Goal: Transaction & Acquisition: Purchase product/service

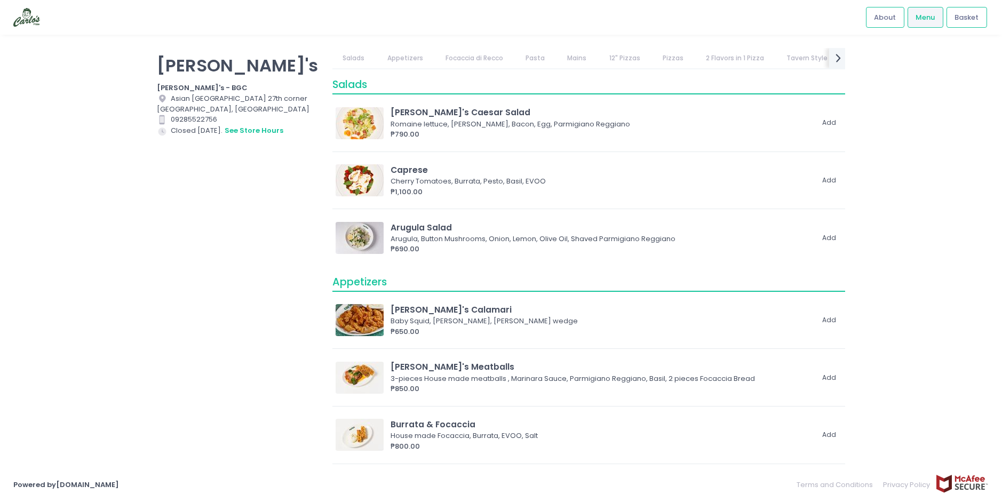
click at [460, 54] on link "Focaccia di Recco" at bounding box center [474, 58] width 78 height 20
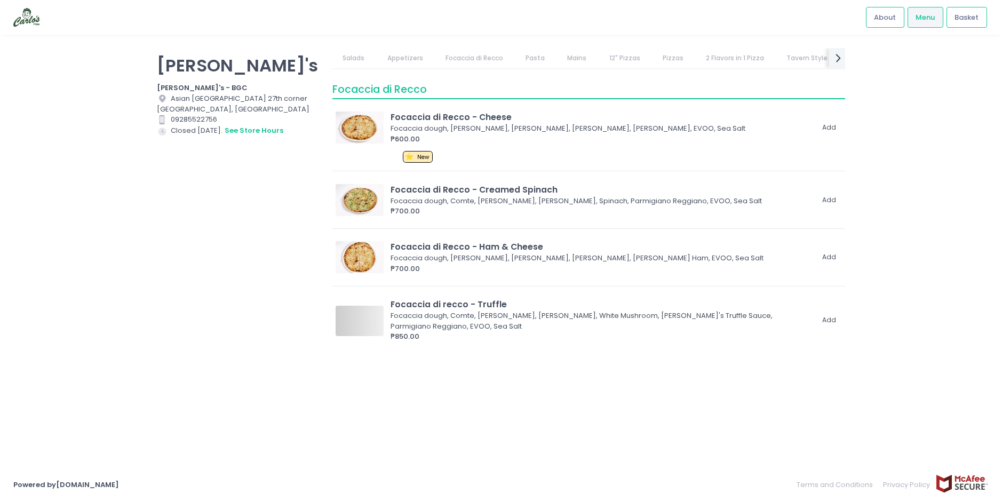
scroll to position [452, 0]
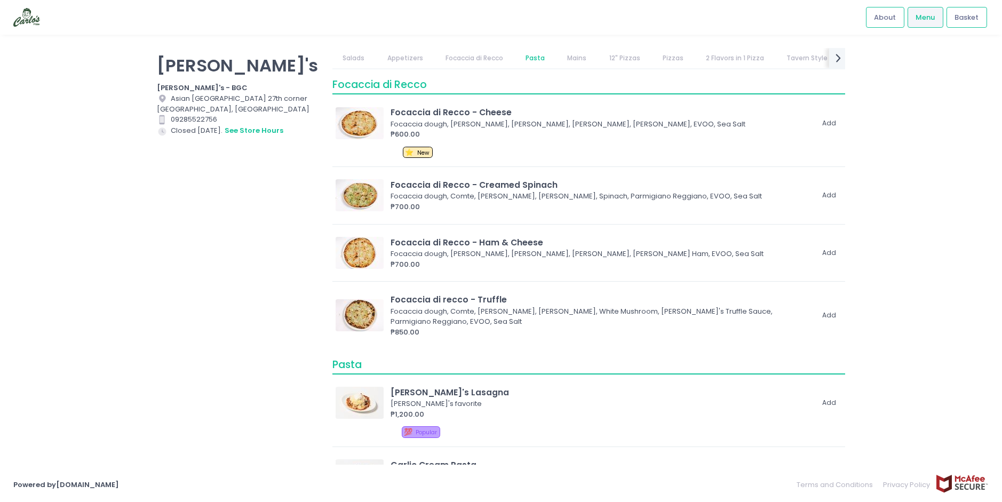
click at [544, 54] on link "Pasta" at bounding box center [536, 58] width 40 height 20
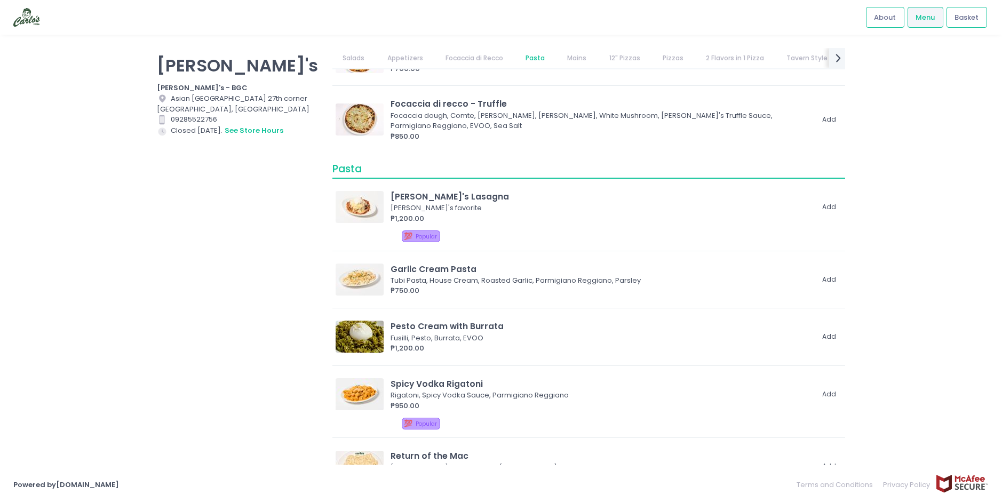
scroll to position [732, 0]
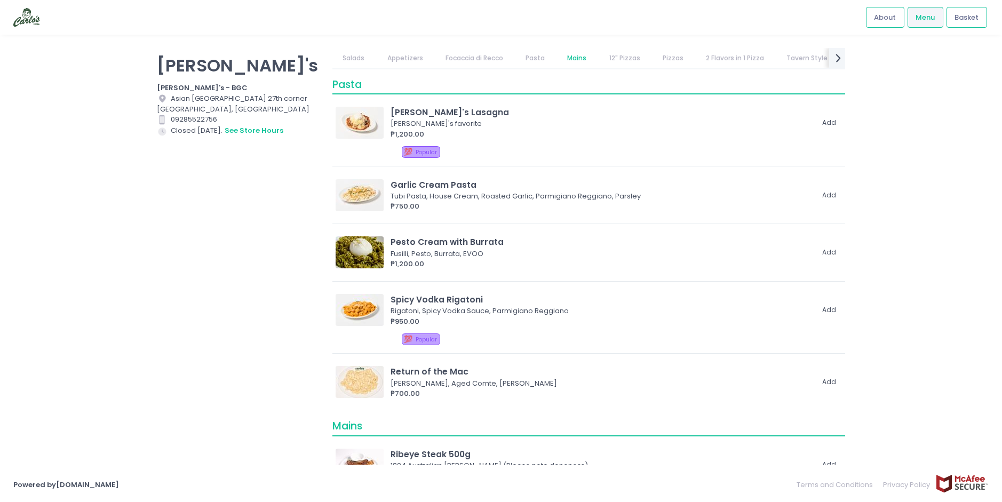
click at [578, 59] on link "Mains" at bounding box center [577, 58] width 40 height 20
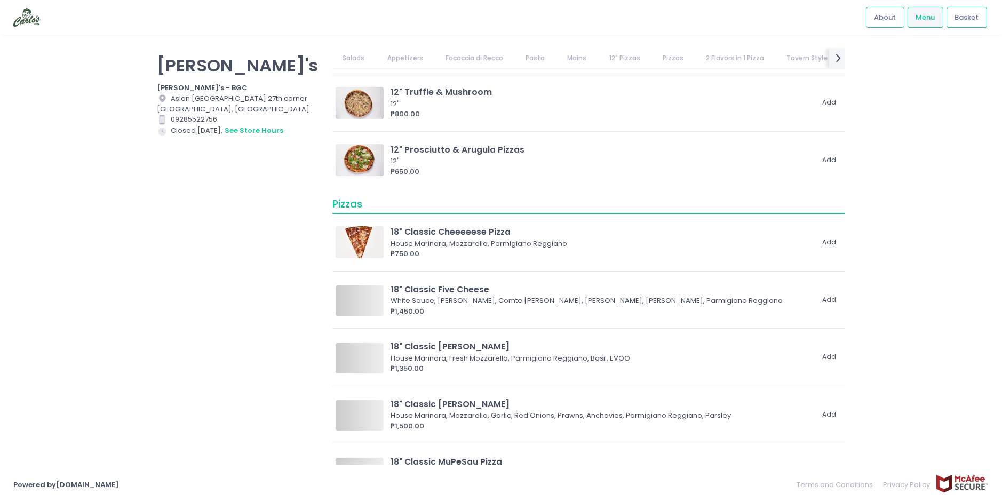
scroll to position [1928, 0]
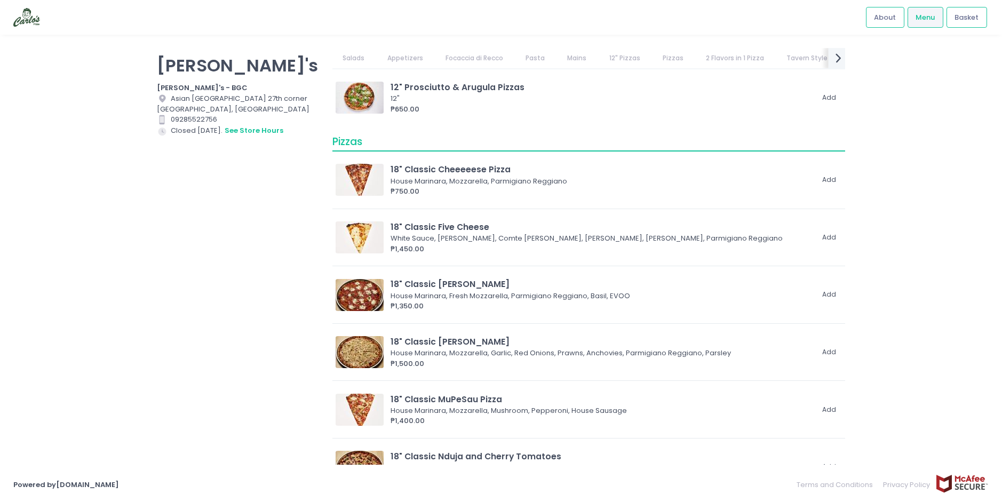
click at [841, 60] on icon "next Created with Sketch." at bounding box center [838, 57] width 15 height 15
click at [508, 60] on link "Pizzas" at bounding box center [507, 58] width 42 height 20
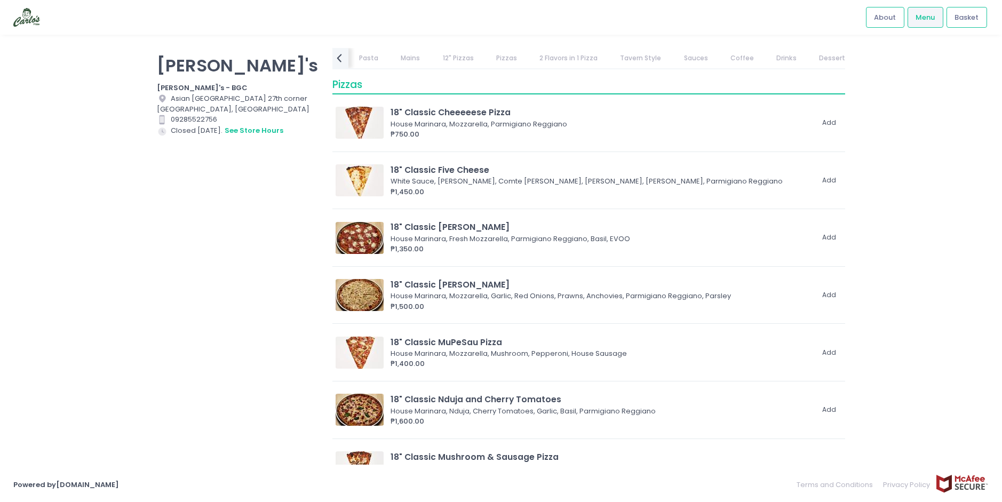
click at [538, 56] on link "2 Flavors in 1 Pizza" at bounding box center [569, 58] width 79 height 20
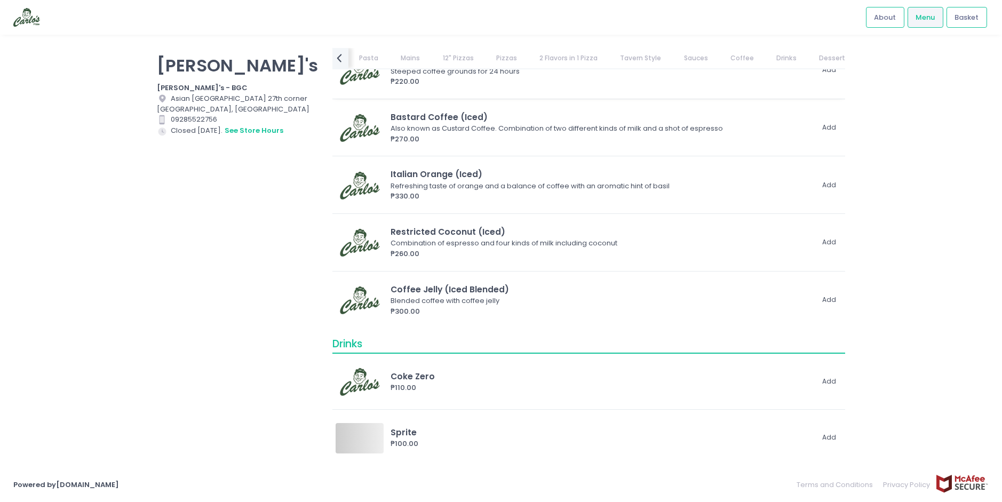
scroll to position [5554, 0]
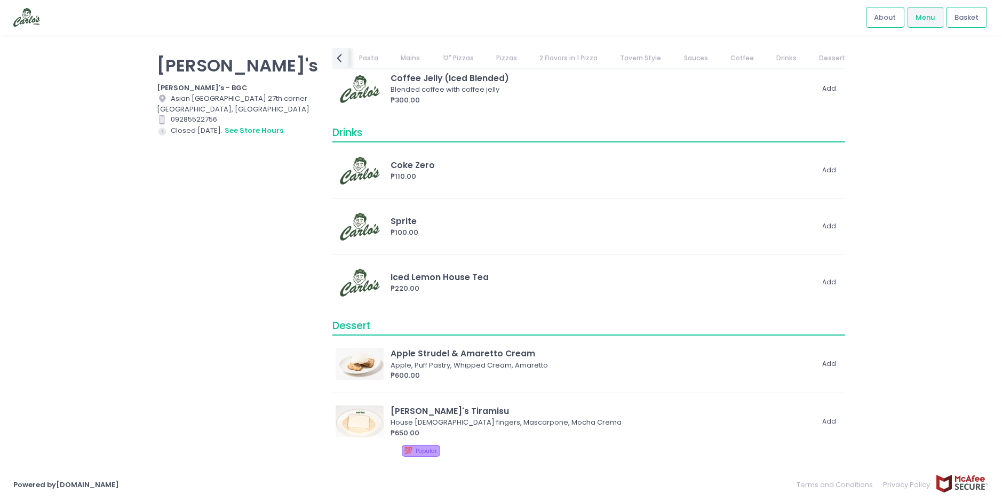
click at [549, 53] on link "2 Flavors in 1 Pizza" at bounding box center [569, 58] width 79 height 20
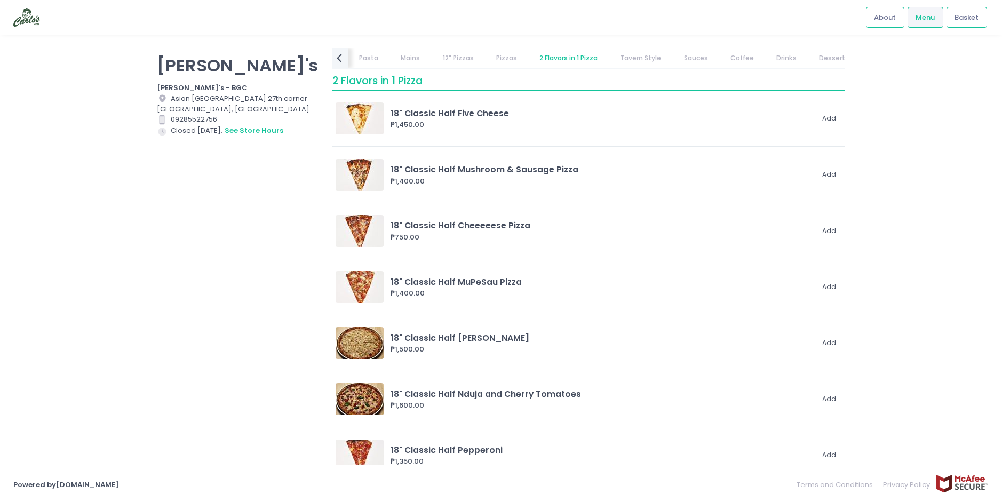
scroll to position [2869, 0]
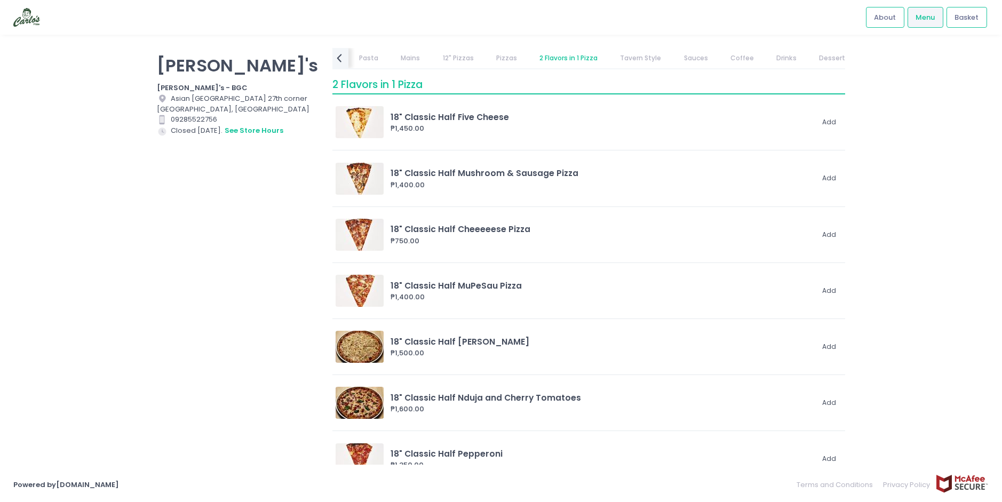
click at [530, 50] on link "2 Flavors in 1 Pizza" at bounding box center [569, 58] width 79 height 20
click at [501, 56] on link "Pizzas" at bounding box center [507, 58] width 42 height 20
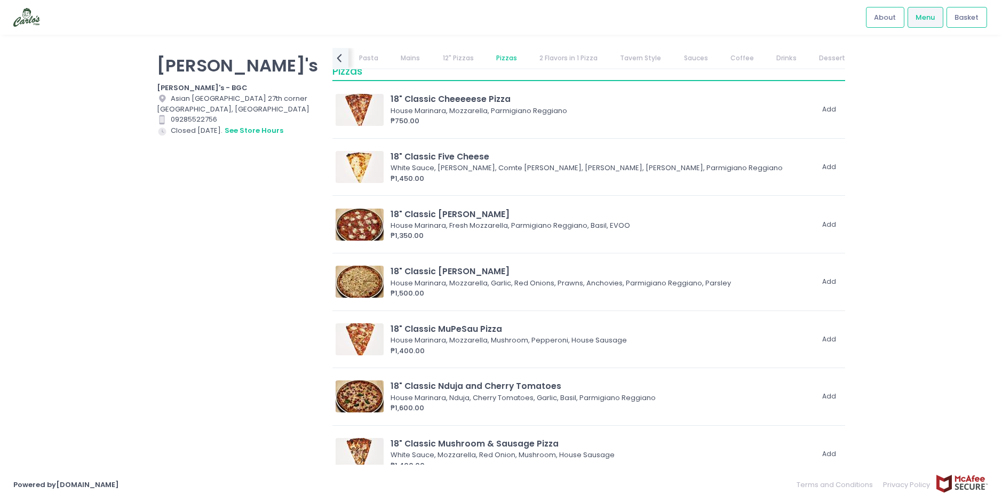
scroll to position [1985, 0]
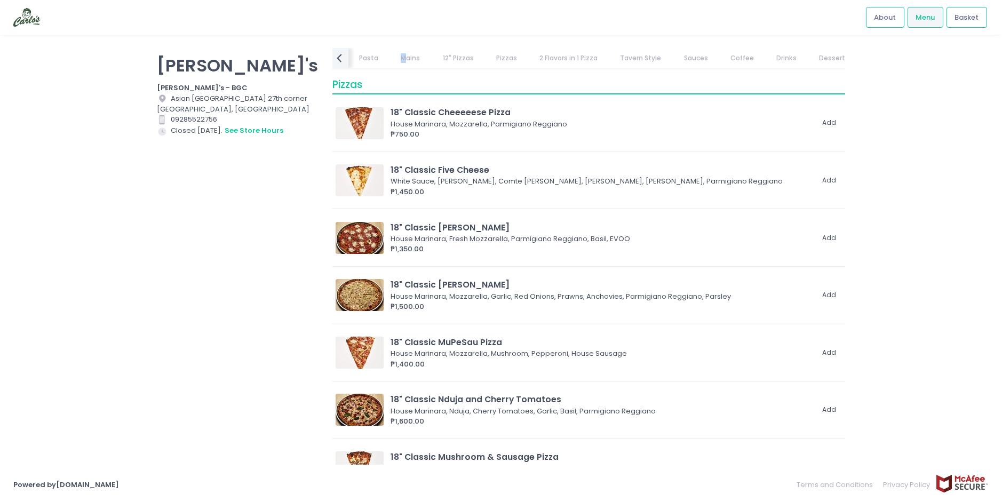
click at [404, 57] on link "Mains" at bounding box center [411, 58] width 40 height 20
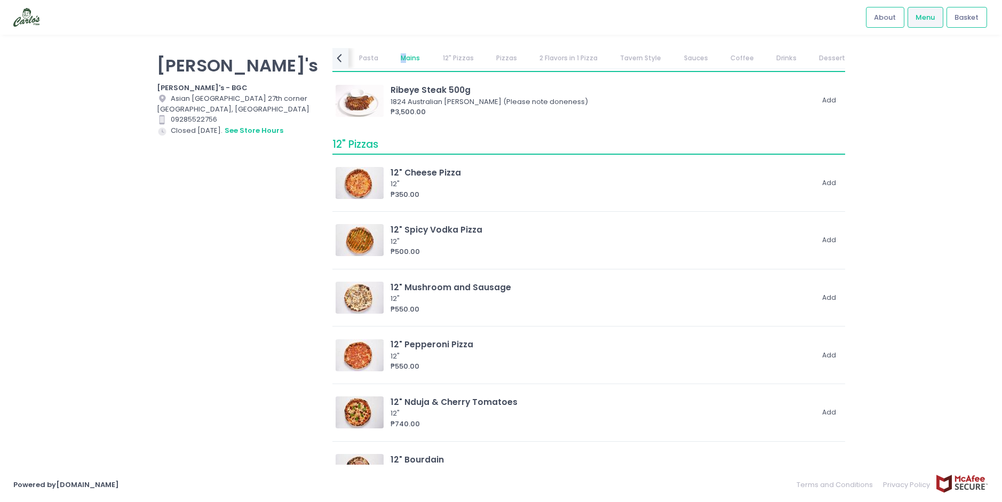
scroll to position [1074, 0]
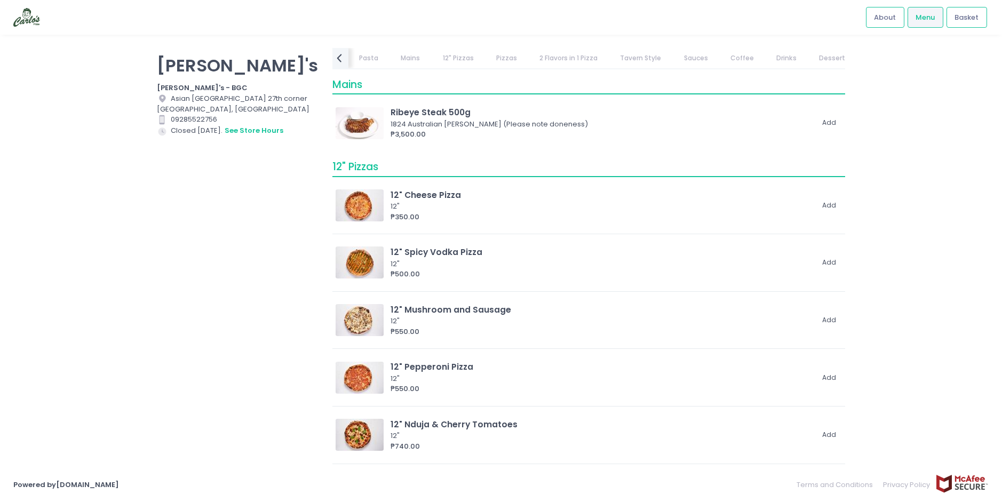
click at [610, 57] on link "Tavern Style" at bounding box center [641, 58] width 62 height 20
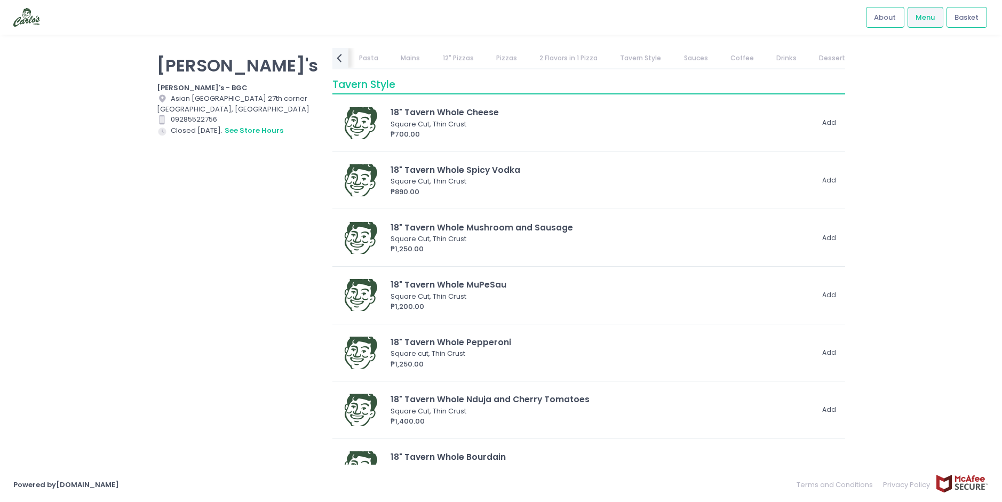
click at [674, 63] on link "Sauces" at bounding box center [696, 58] width 45 height 20
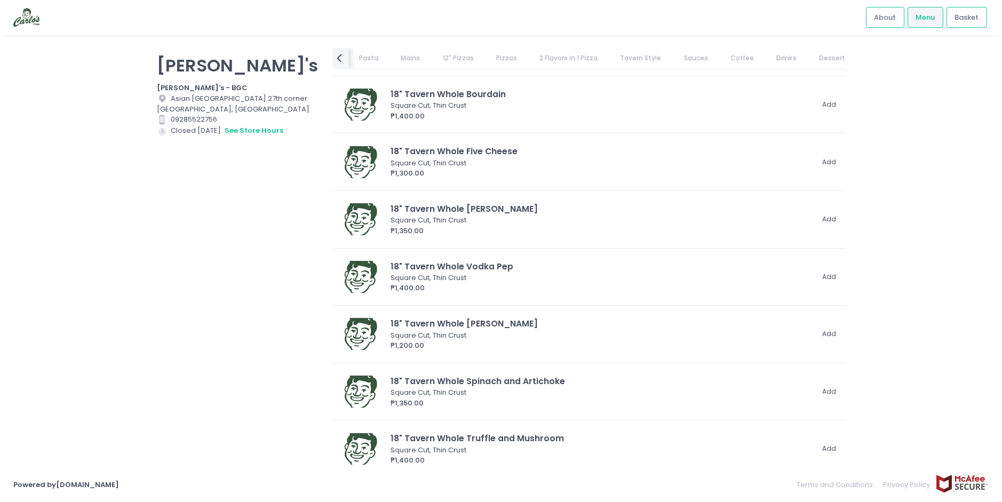
scroll to position [3915, 0]
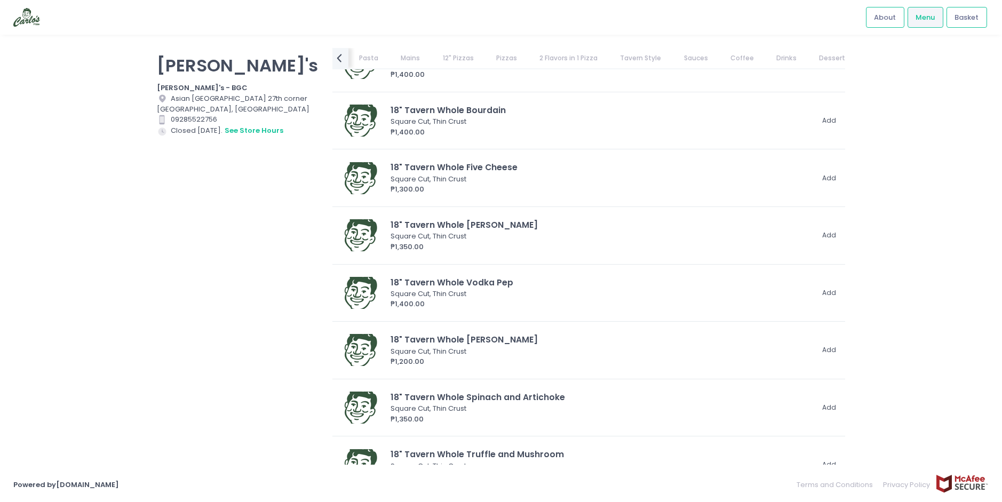
click at [410, 60] on link "Mains" at bounding box center [411, 58] width 40 height 20
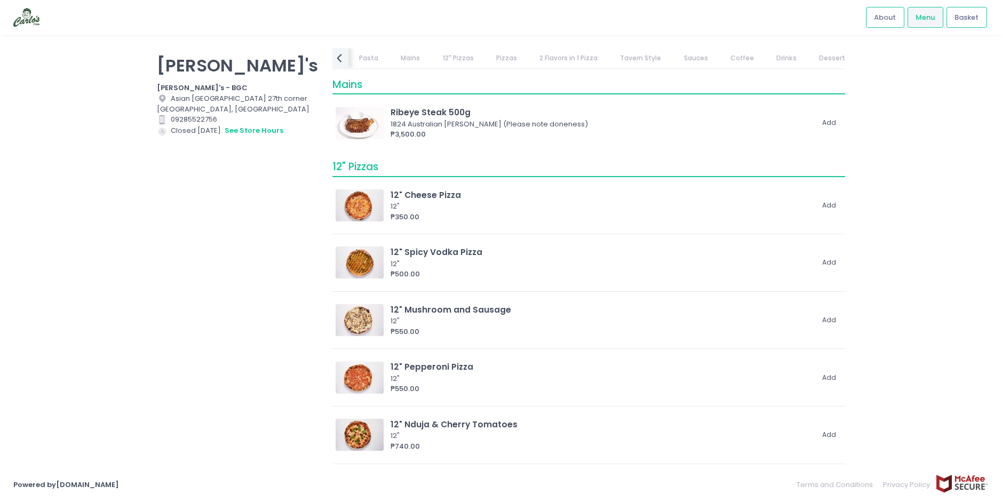
click at [378, 59] on link "Pasta" at bounding box center [369, 58] width 40 height 20
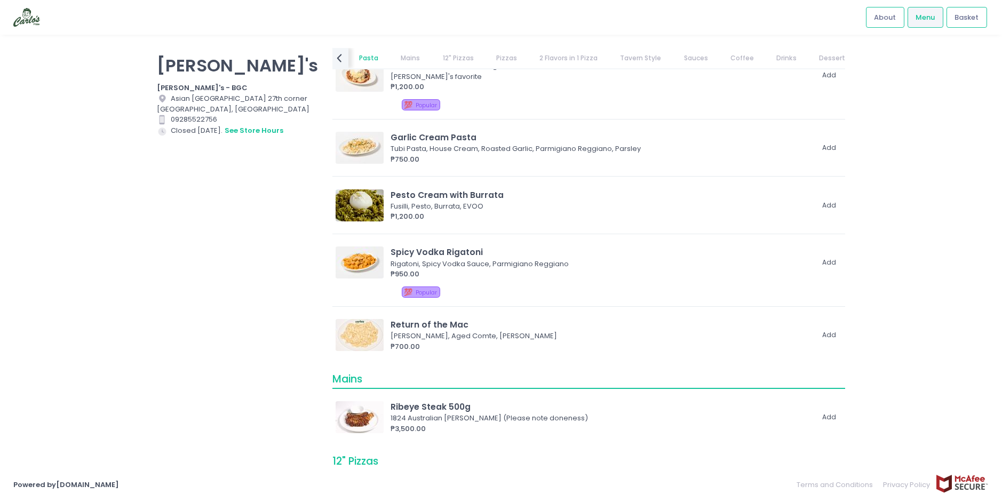
scroll to position [732, 0]
